Goal: Information Seeking & Learning: Learn about a topic

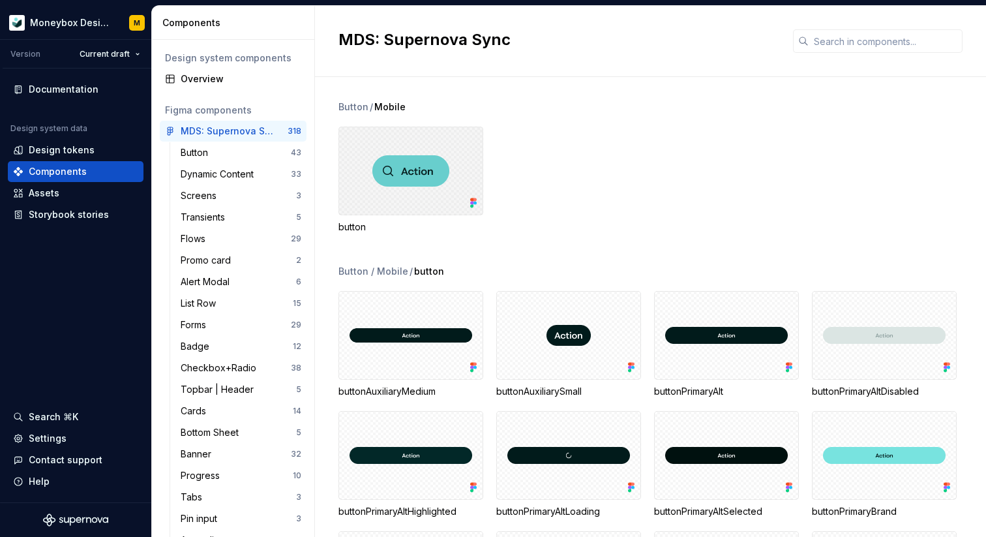
click at [425, 178] on div at bounding box center [410, 170] width 145 height 89
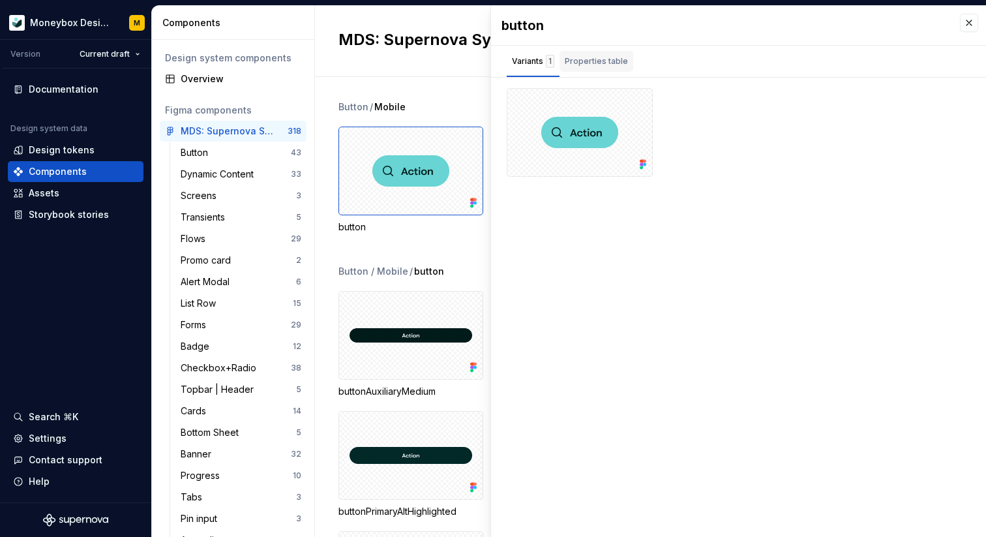
click at [602, 66] on div "Properties table" at bounding box center [596, 61] width 63 height 13
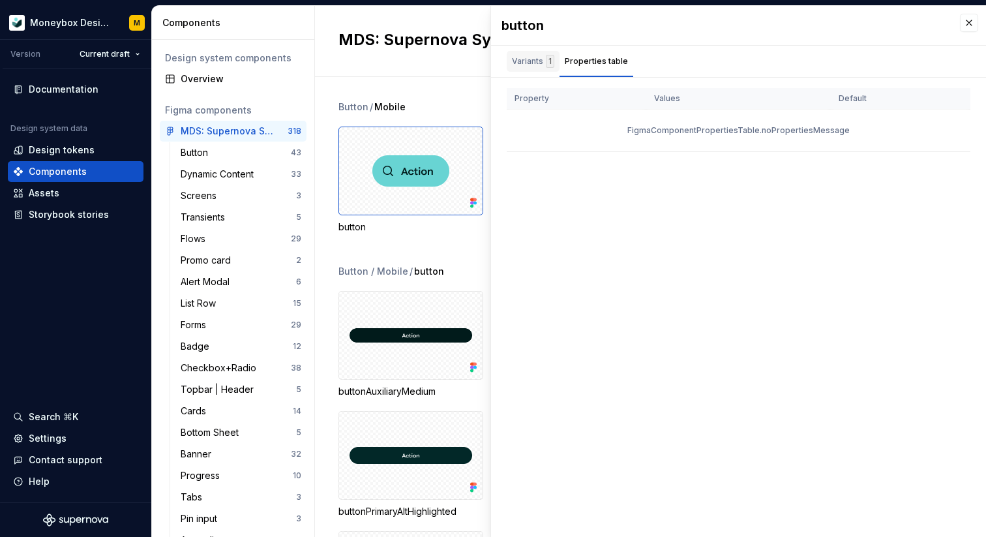
click at [518, 57] on div "Variants 1" at bounding box center [533, 61] width 42 height 13
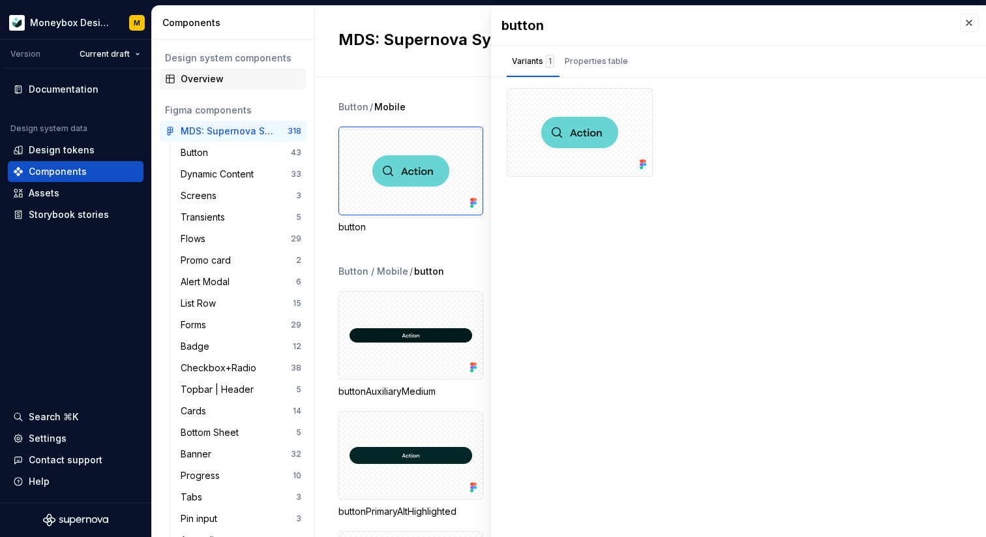
click at [215, 76] on div "Overview" at bounding box center [241, 78] width 121 height 13
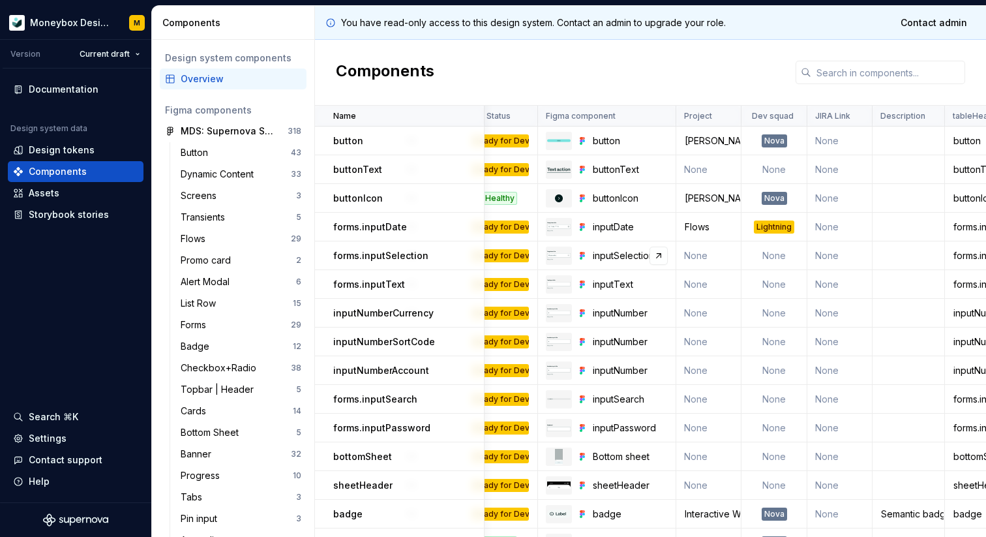
scroll to position [0, 93]
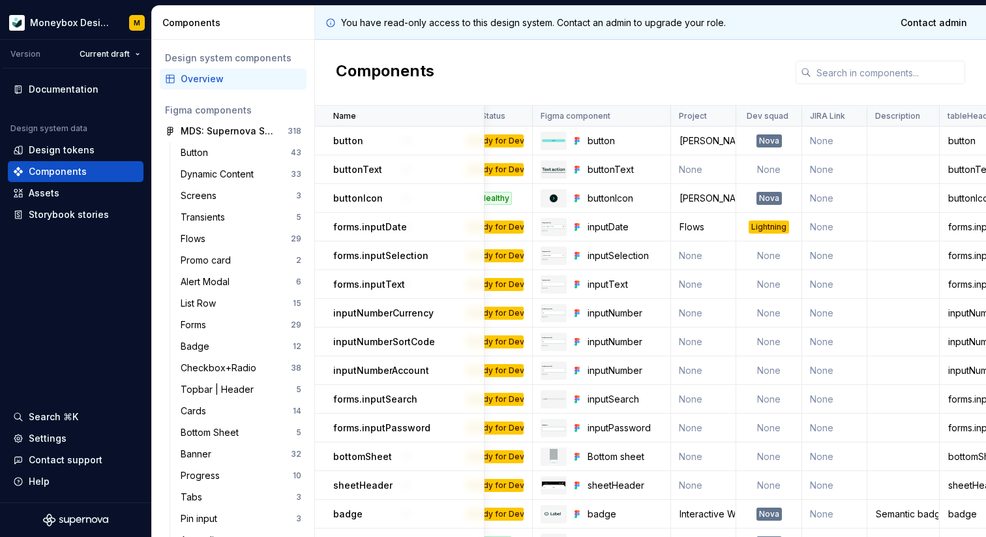
click at [348, 142] on p "button" at bounding box center [348, 140] width 30 height 13
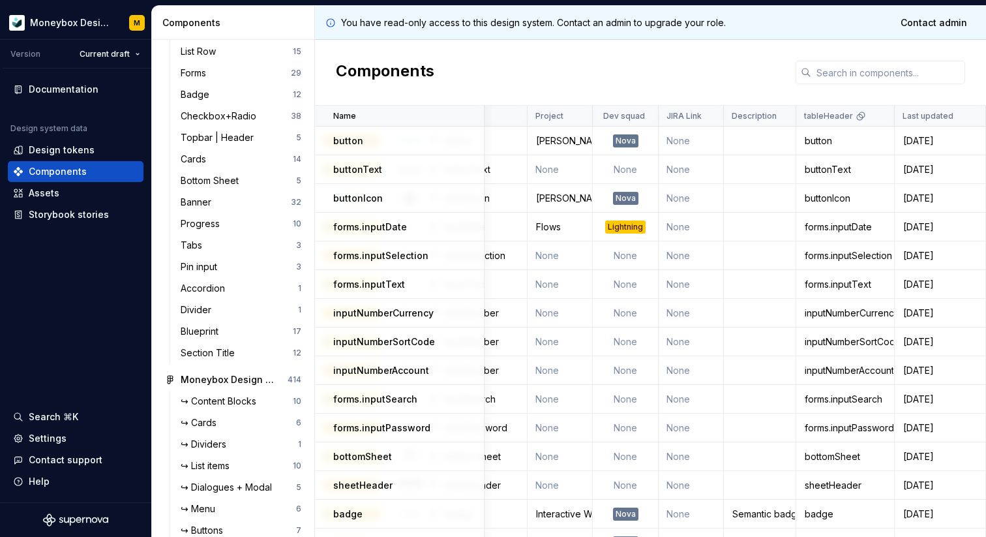
scroll to position [300, 0]
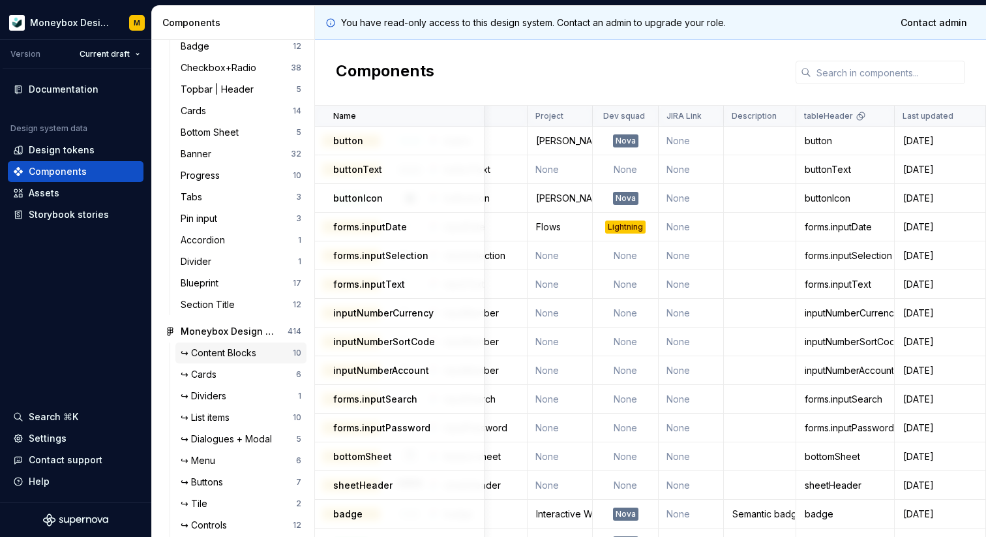
click at [230, 349] on div "↪ Content Blocks" at bounding box center [221, 352] width 81 height 13
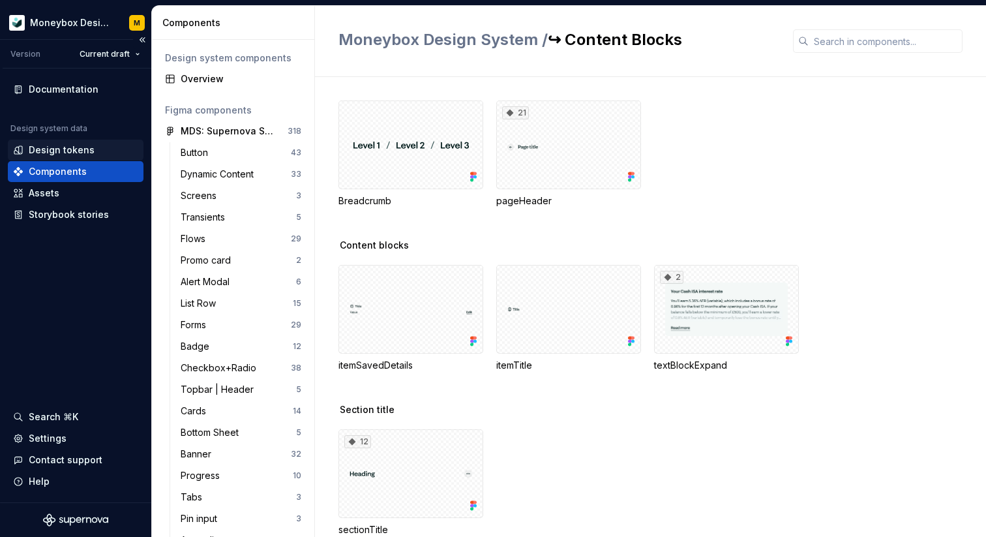
click at [70, 151] on div "Design tokens" at bounding box center [62, 149] width 66 height 13
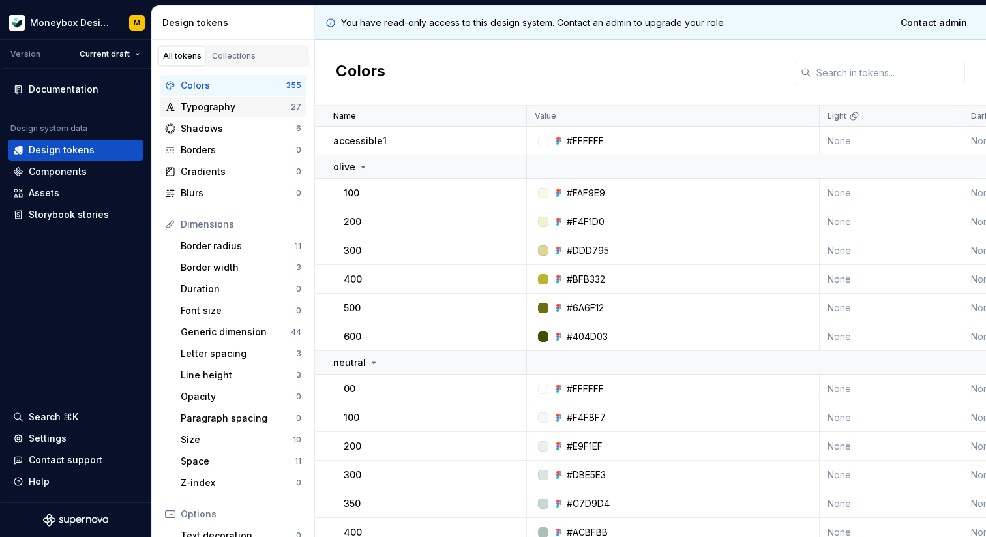
click at [216, 108] on div "Typography" at bounding box center [236, 106] width 110 height 13
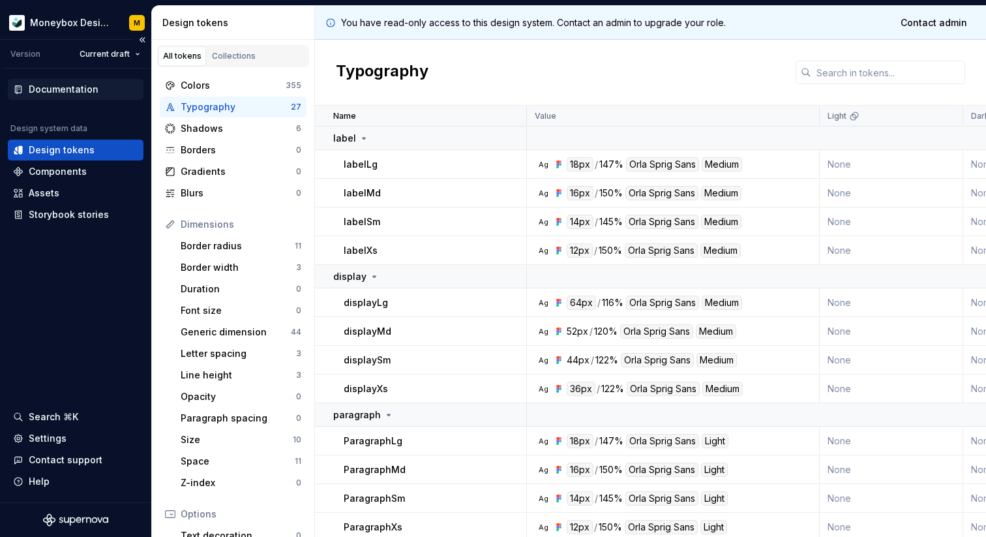
click at [74, 89] on div "Documentation" at bounding box center [64, 89] width 70 height 13
